Goal: Transaction & Acquisition: Purchase product/service

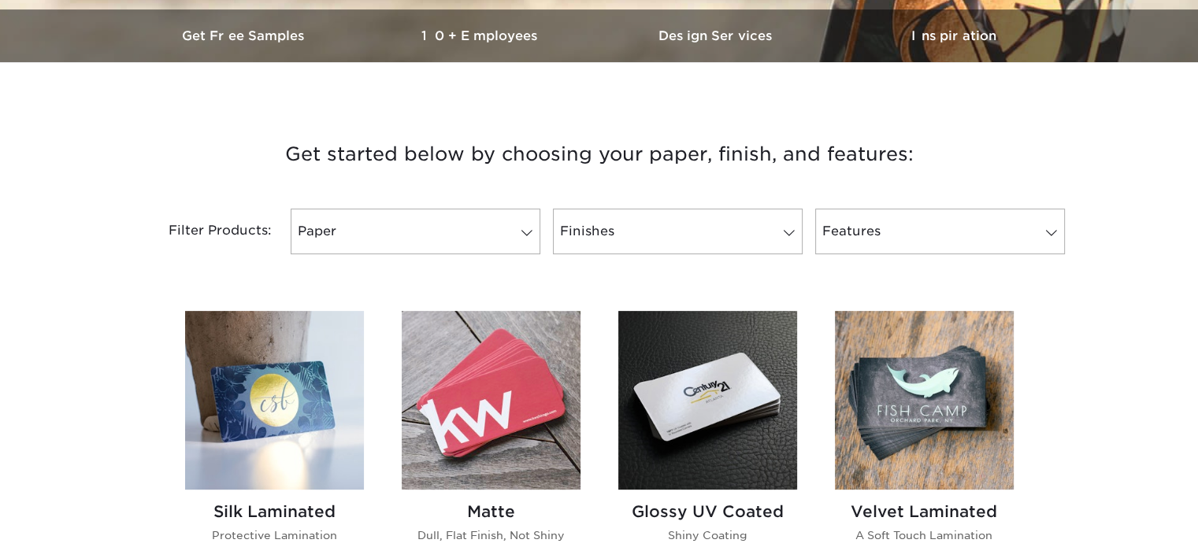
scroll to position [485, 0]
click at [481, 260] on div "Filter Products: Paper Filter by "Paper Type" 100LB 14PT 16PT 18PT 19PT 30% Rec…" at bounding box center [599, 241] width 945 height 102
click at [468, 246] on link "Paper" at bounding box center [416, 232] width 250 height 46
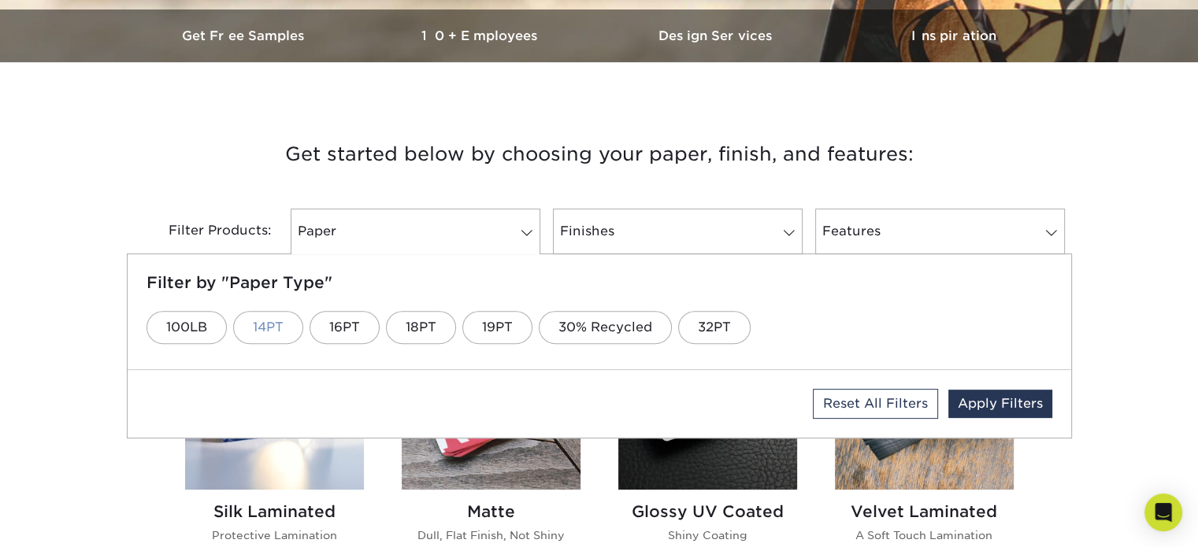
click at [272, 320] on link "14PT" at bounding box center [268, 327] width 70 height 33
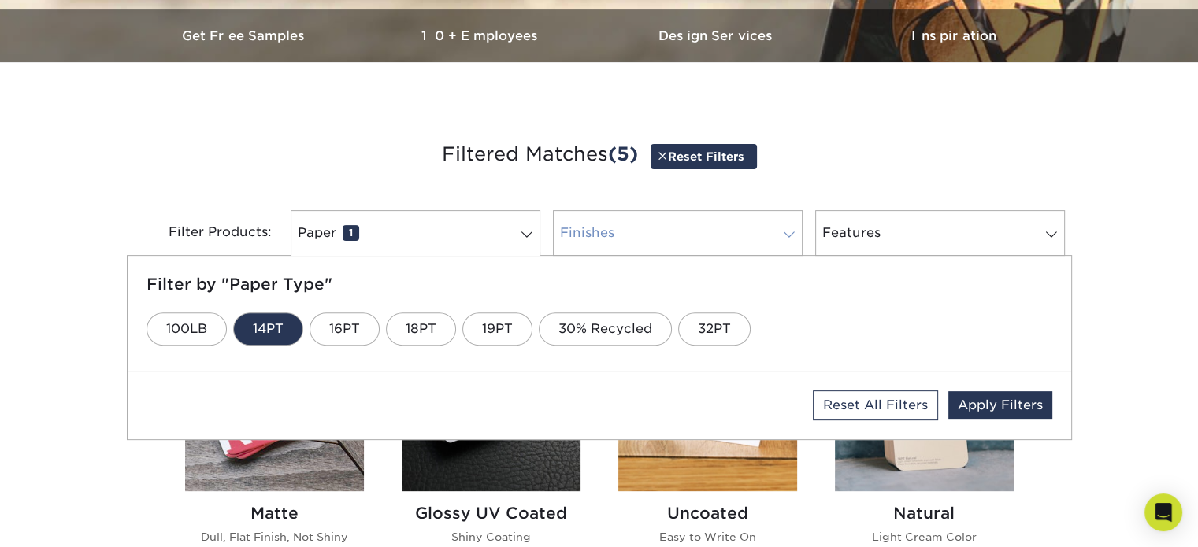
click at [652, 245] on link "Finishes 0" at bounding box center [678, 233] width 250 height 46
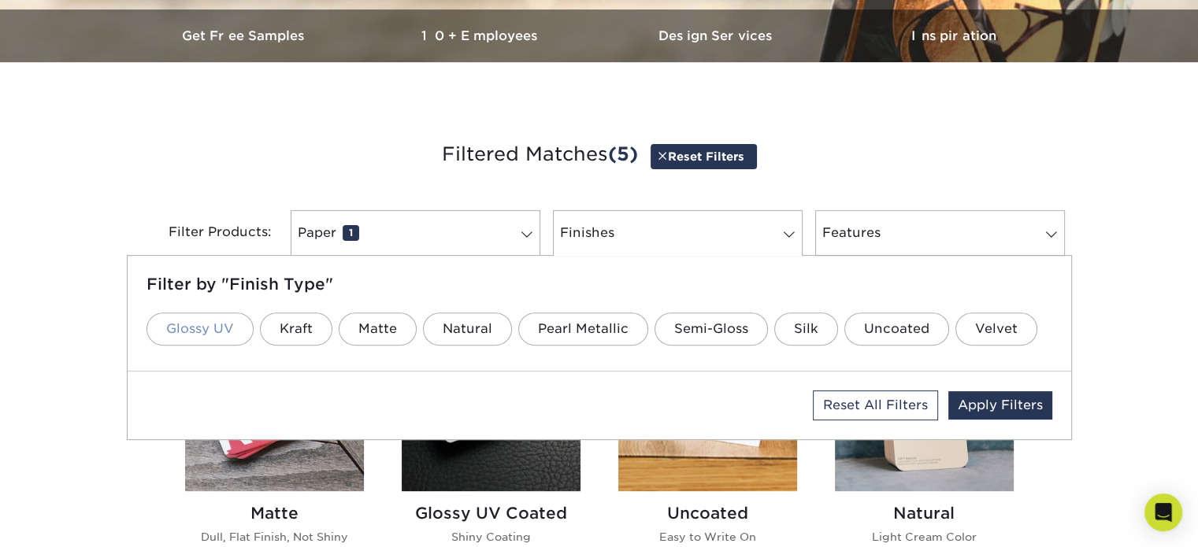
click at [227, 326] on link "Glossy UV" at bounding box center [199, 329] width 107 height 33
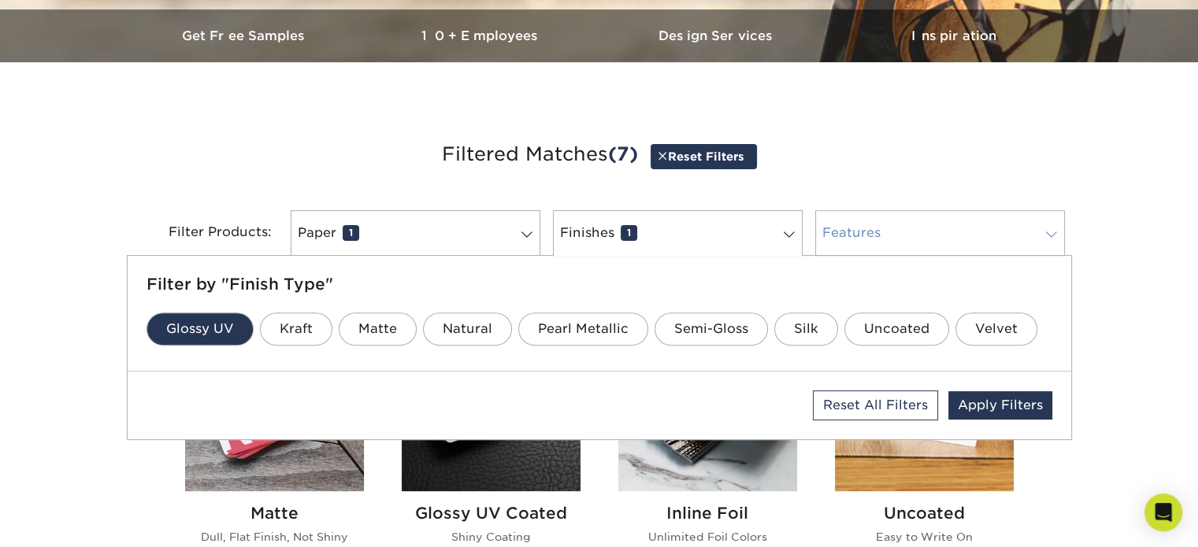
click at [866, 232] on link "Features 0" at bounding box center [940, 233] width 250 height 46
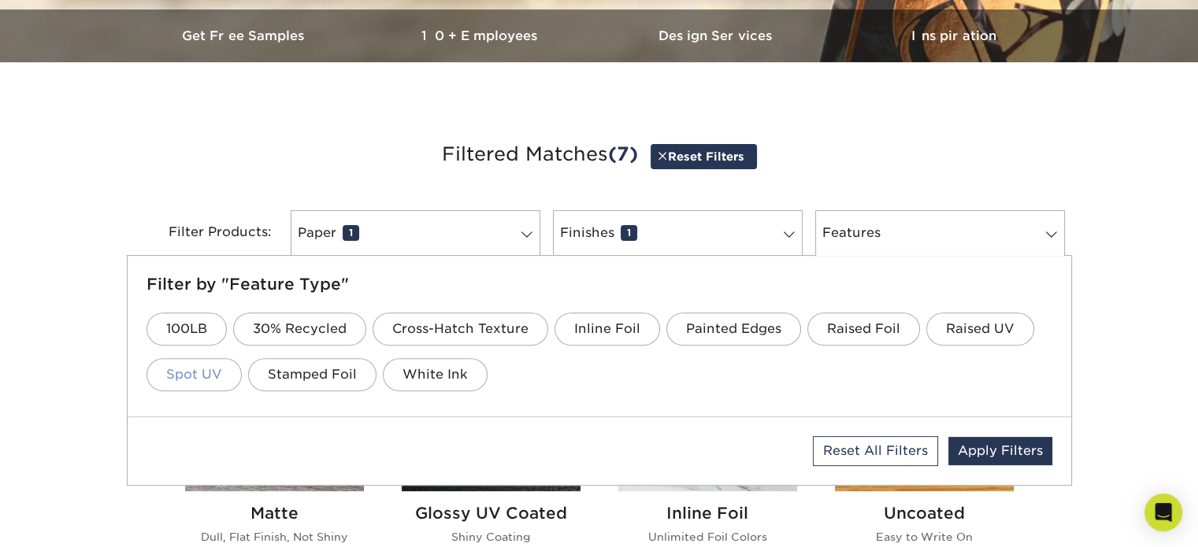
click at [177, 366] on link "Spot UV" at bounding box center [193, 374] width 95 height 33
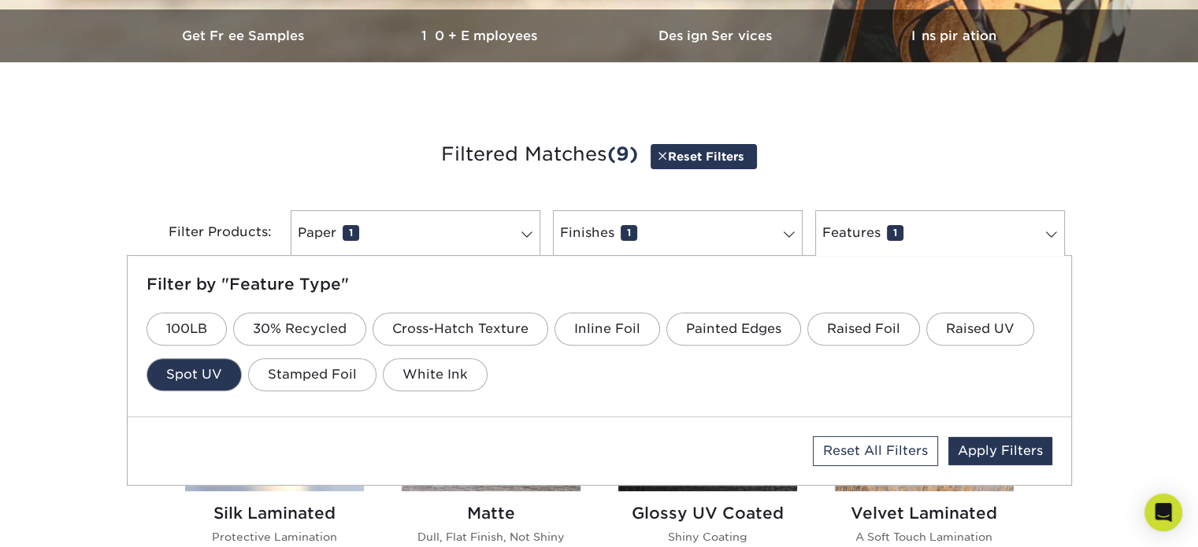
click at [539, 195] on div "Filter Products: Paper 1 Filter by "Paper Type" 100LB 14PT 16PT 18PT 19PT 30% R…" at bounding box center [599, 242] width 945 height 102
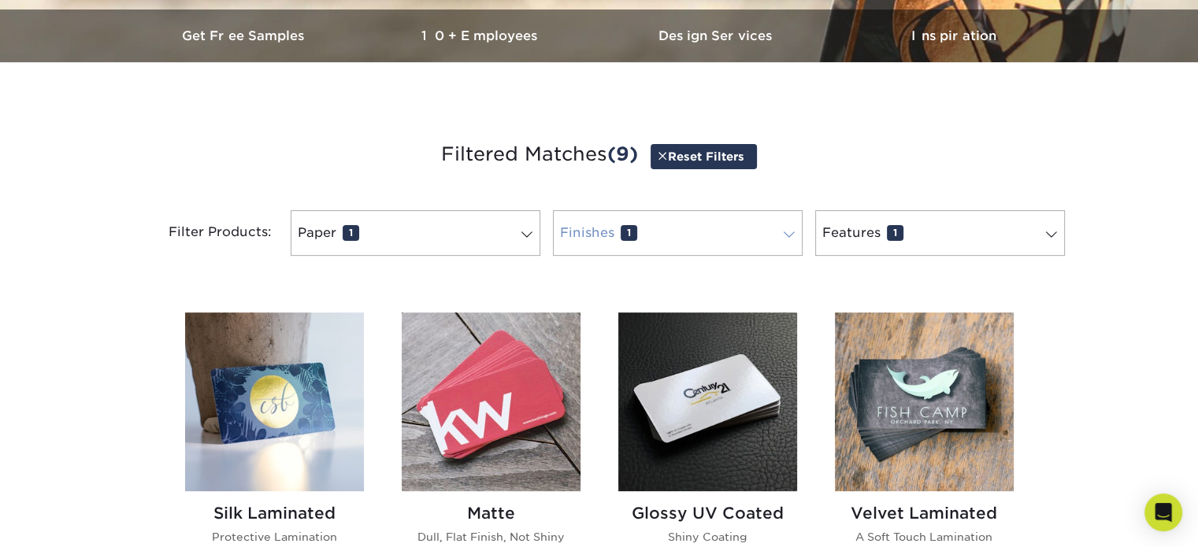
click at [593, 220] on link "Finishes 1" at bounding box center [678, 233] width 250 height 46
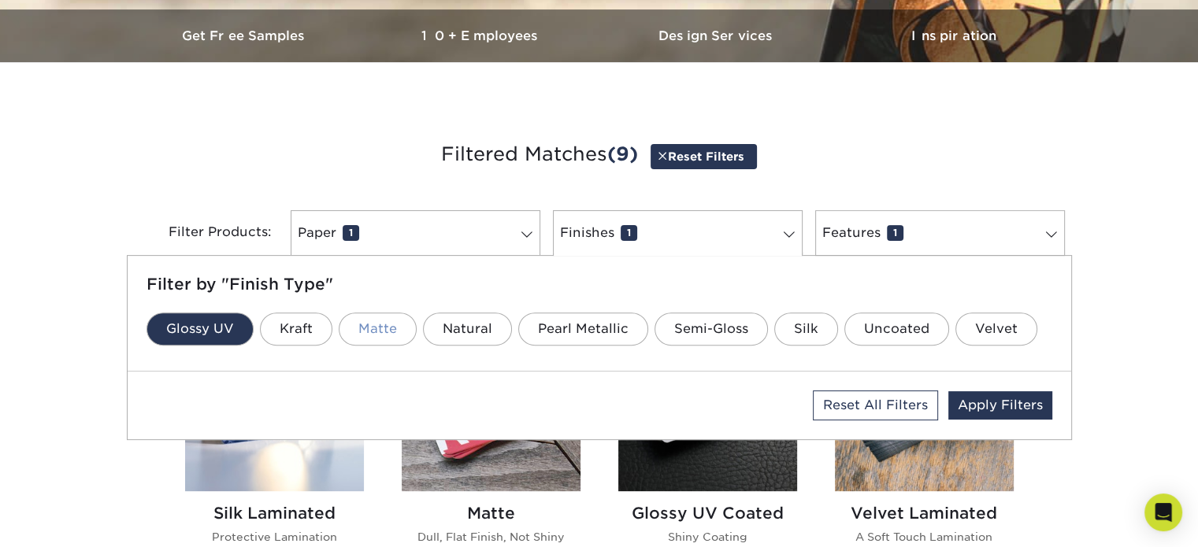
click at [365, 335] on link "Matte" at bounding box center [378, 329] width 78 height 33
click at [207, 327] on link "Glossy UV" at bounding box center [199, 329] width 107 height 33
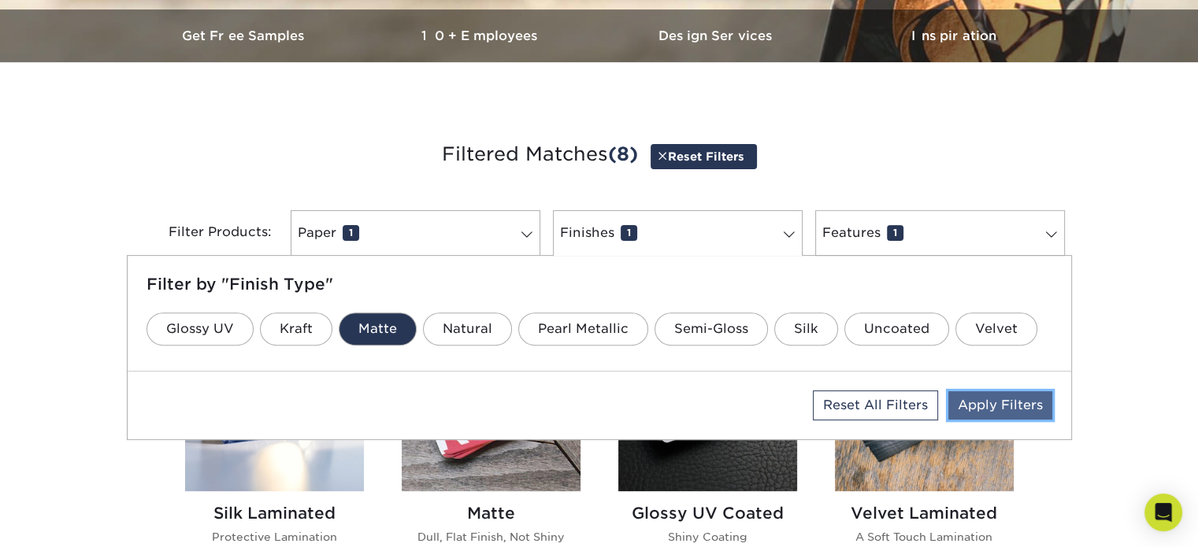
click at [974, 398] on link "Apply Filters" at bounding box center [1000, 405] width 104 height 28
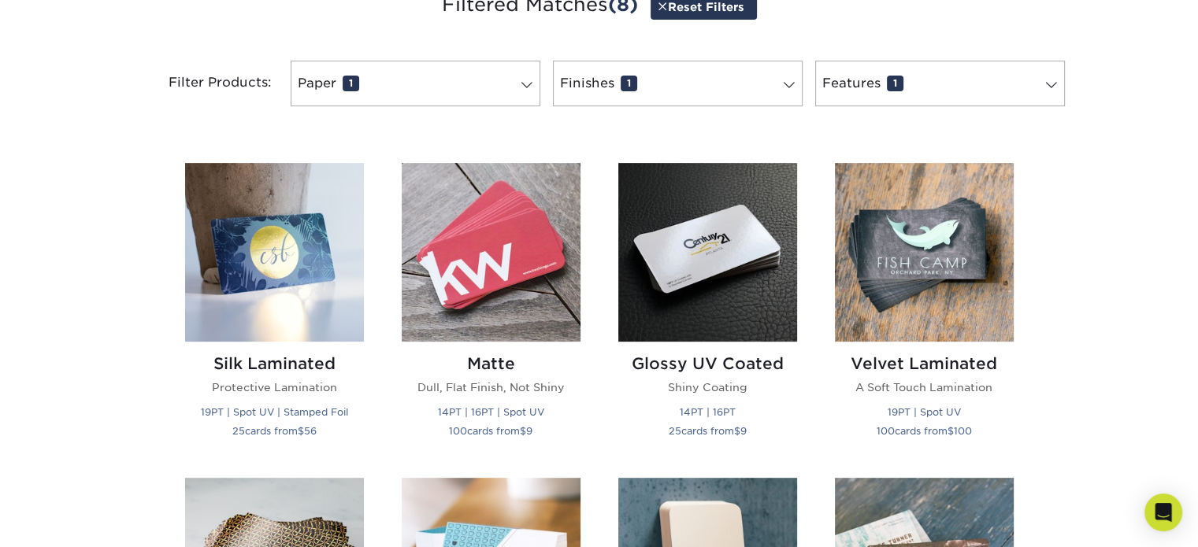
scroll to position [636, 0]
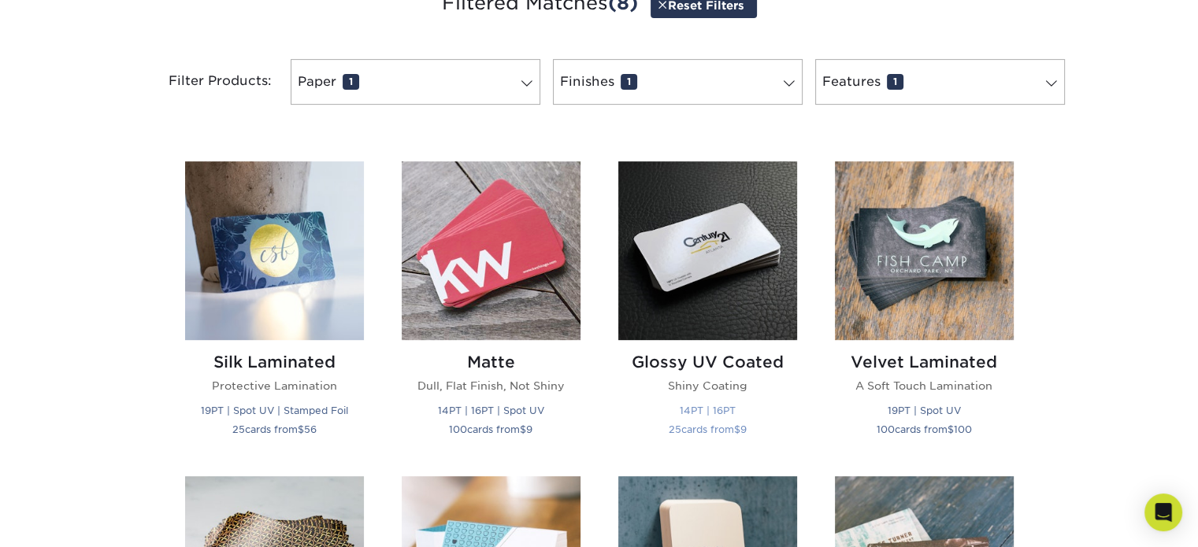
click at [718, 269] on img at bounding box center [707, 250] width 179 height 179
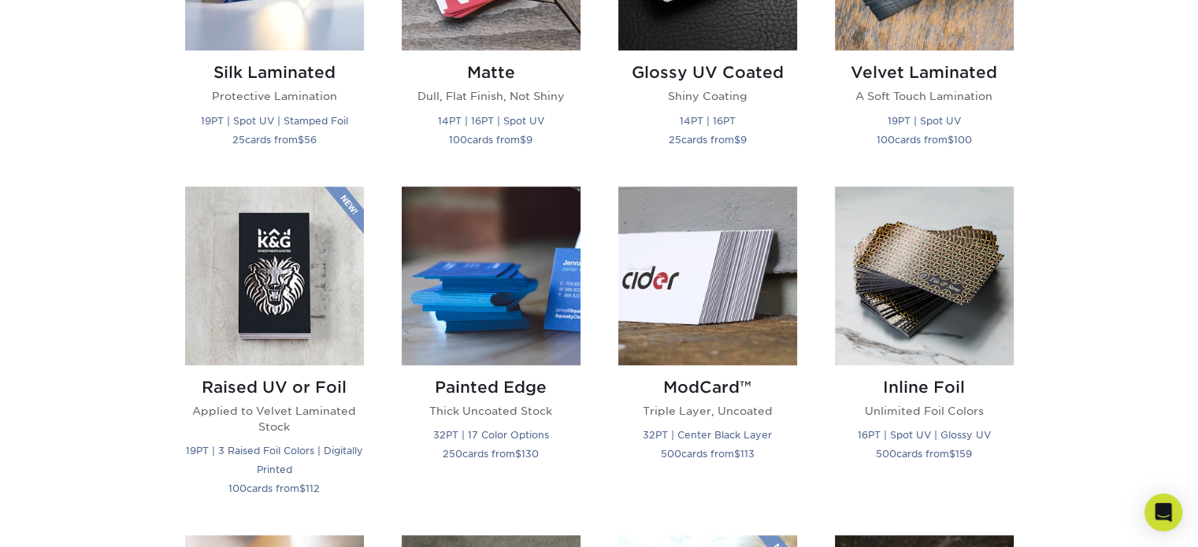
scroll to position [925, 0]
click at [272, 280] on img at bounding box center [274, 275] width 179 height 179
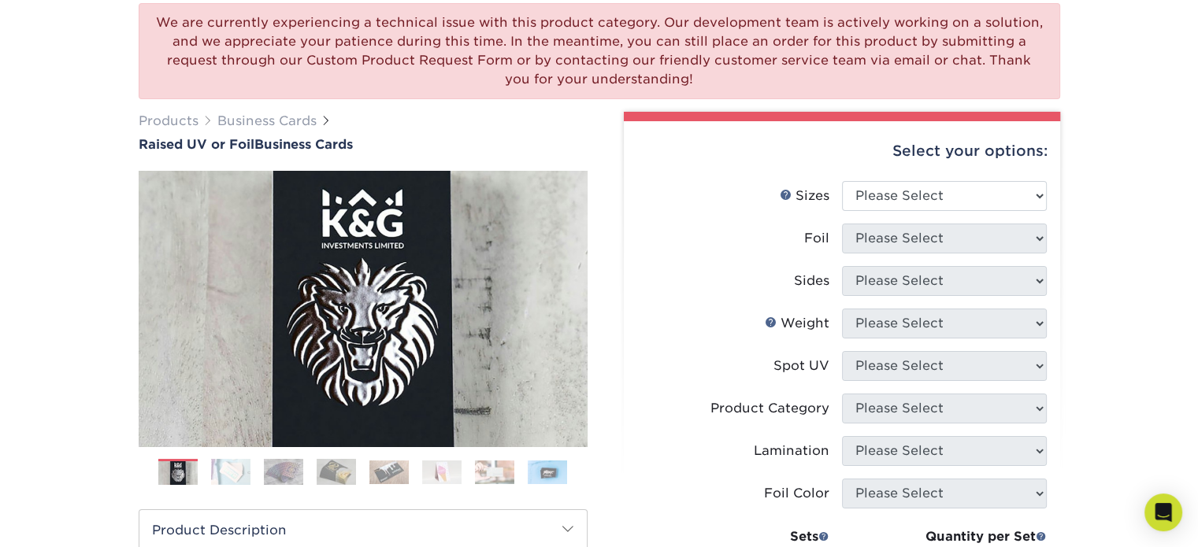
scroll to position [142, 0]
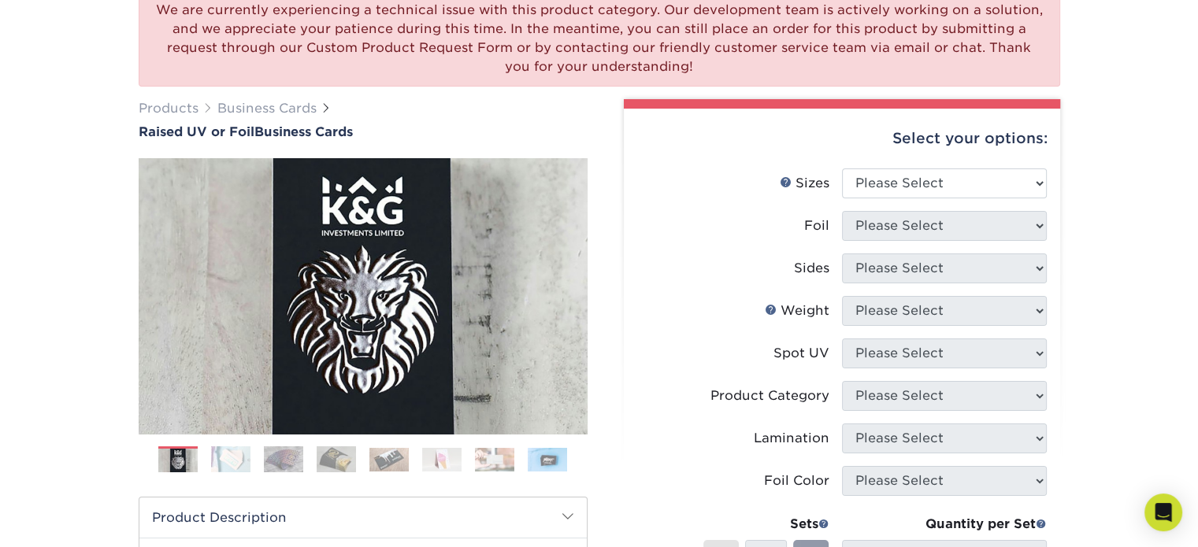
click at [343, 434] on div "Previous" at bounding box center [363, 321] width 449 height 326
click at [334, 458] on img at bounding box center [336, 459] width 39 height 27
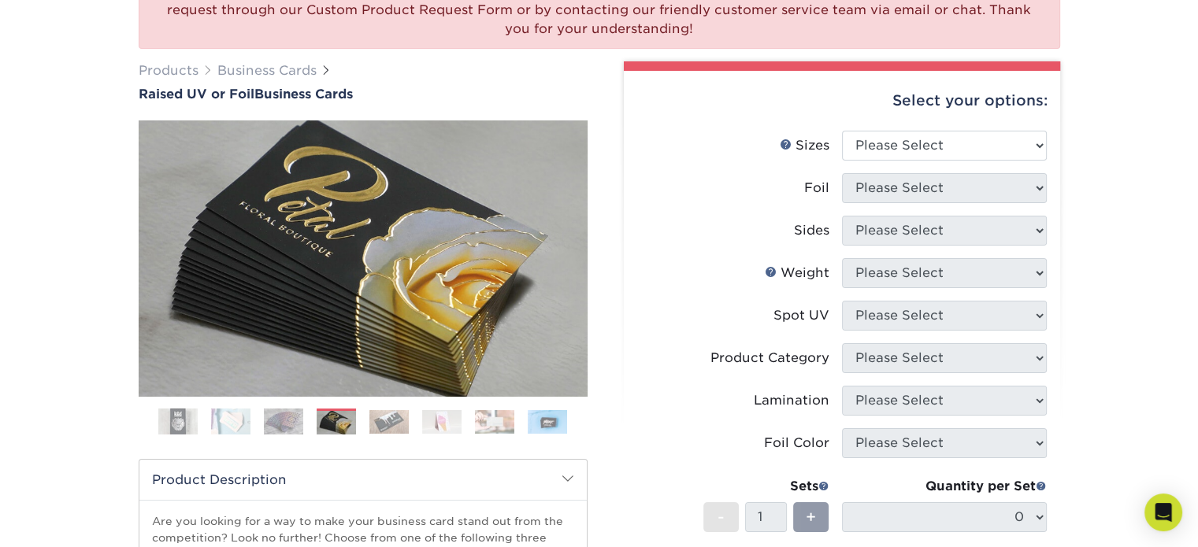
scroll to position [183, 0]
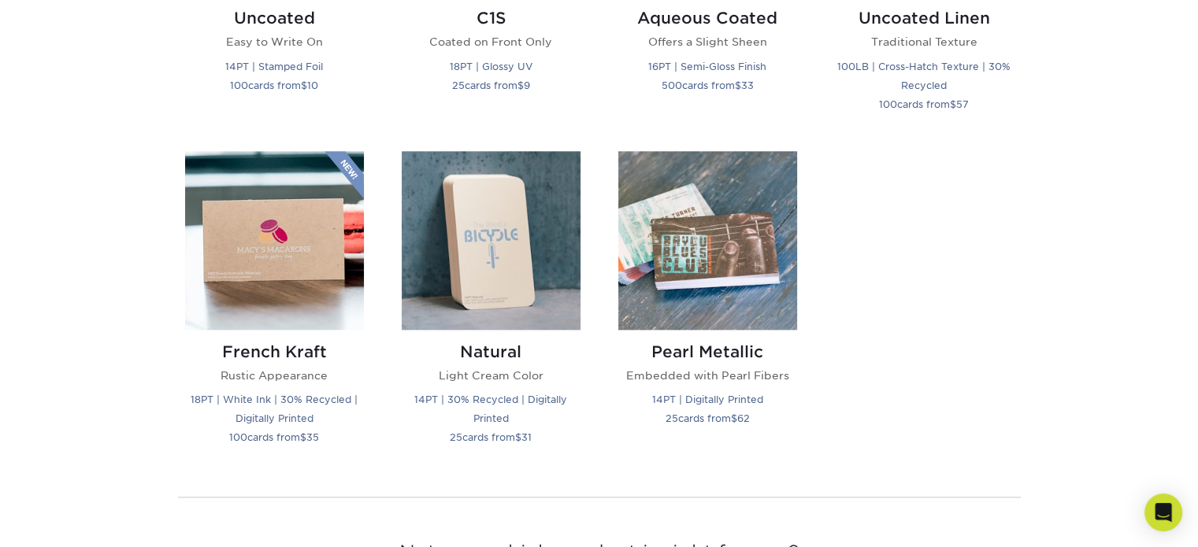
scroll to position [1644, 0]
